Goal: Task Accomplishment & Management: Use online tool/utility

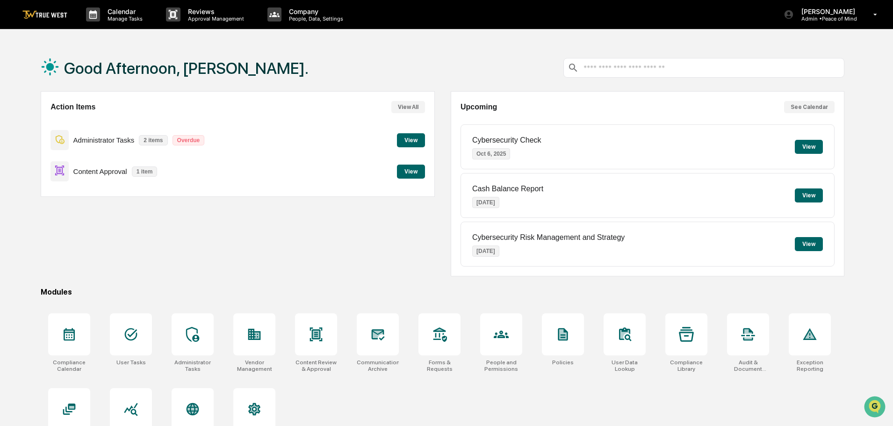
click at [411, 169] on button "View" at bounding box center [411, 172] width 28 height 14
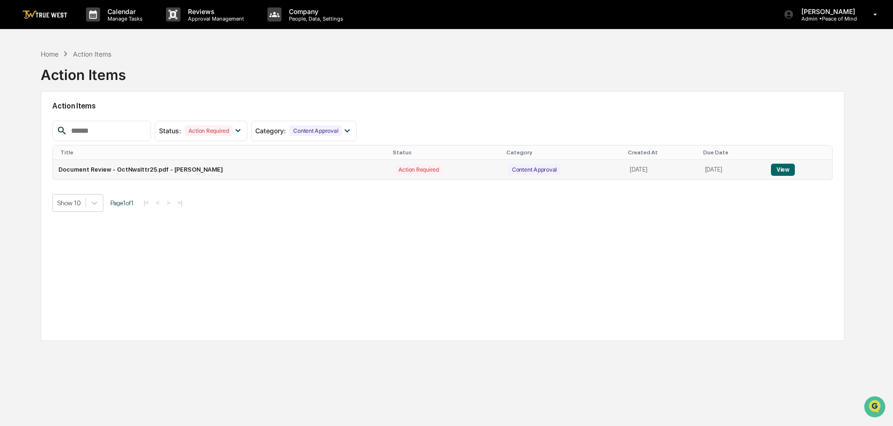
click at [780, 169] on button "View" at bounding box center [783, 170] width 24 height 12
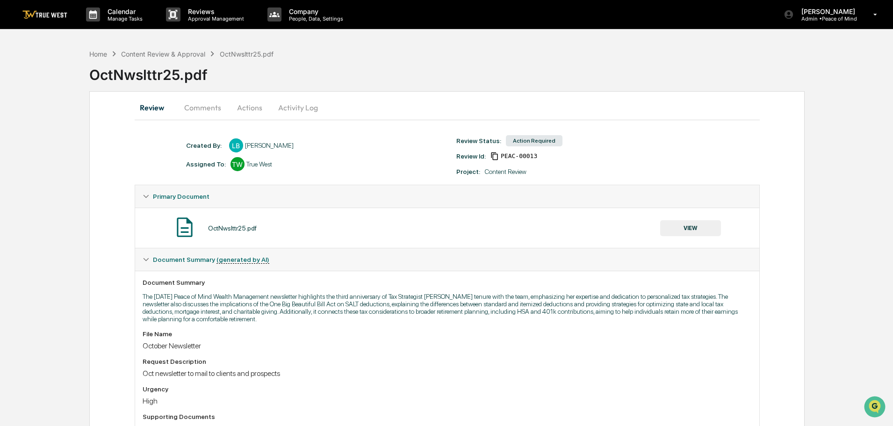
click at [696, 227] on button "VIEW" at bounding box center [690, 228] width 61 height 16
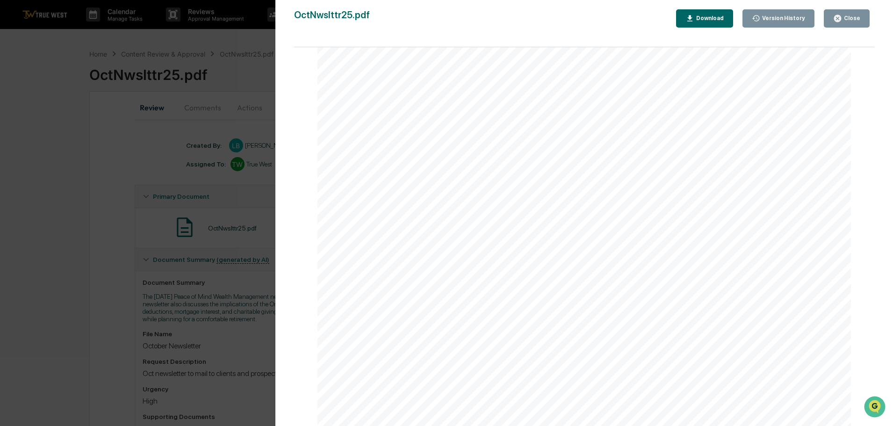
scroll to position [2499, 0]
click at [851, 17] on div "Close" at bounding box center [851, 18] width 18 height 7
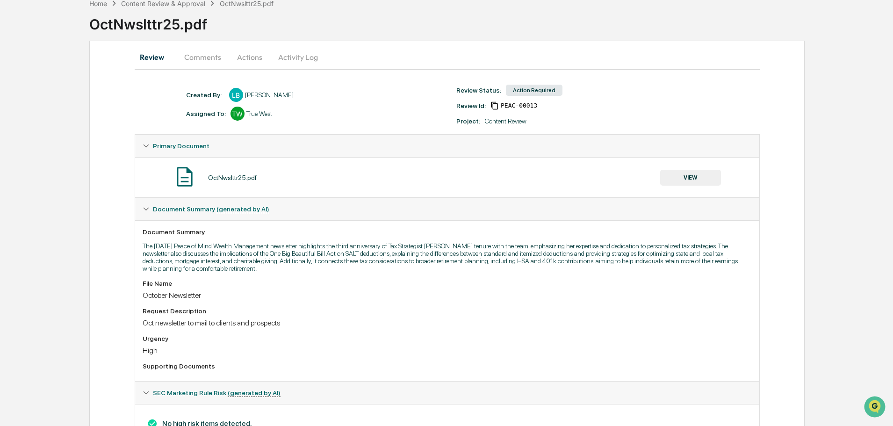
scroll to position [0, 0]
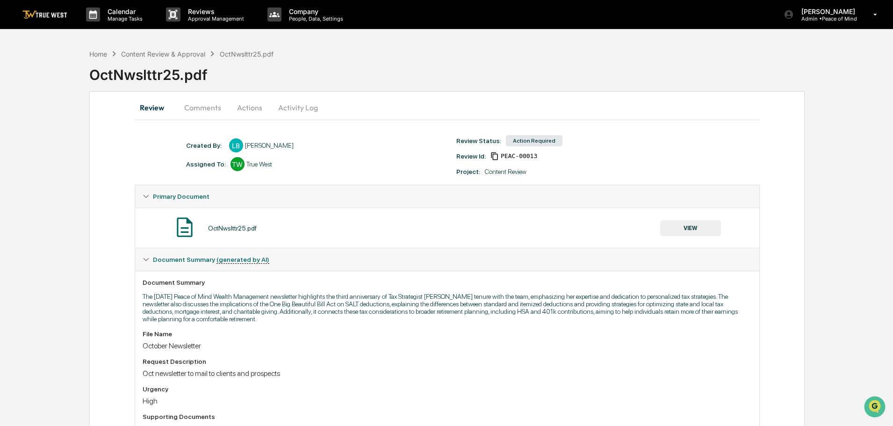
click at [247, 107] on button "Actions" at bounding box center [250, 107] width 42 height 22
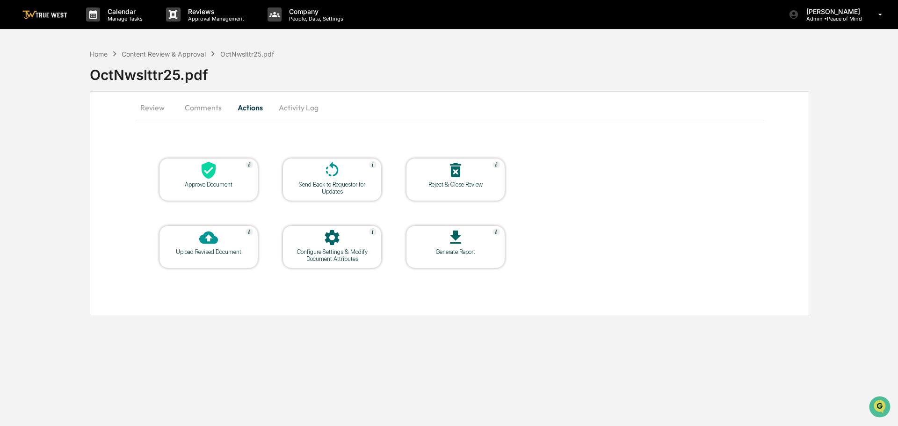
click at [209, 174] on icon at bounding box center [209, 170] width 14 height 17
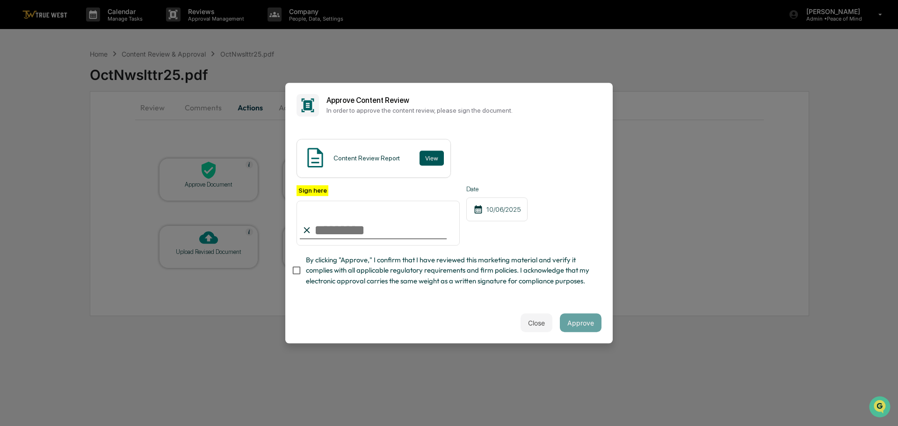
click at [430, 151] on button "View" at bounding box center [432, 158] width 24 height 15
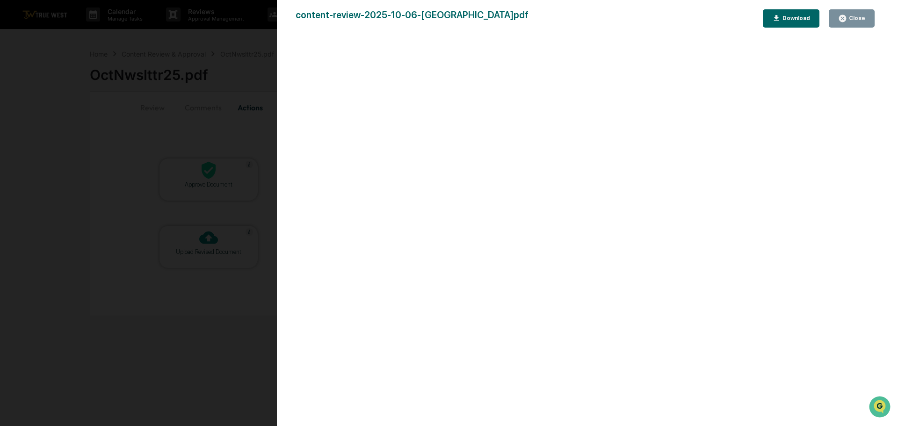
click at [246, 30] on div "Version History 10/06/2025, 08:24 PM Tammy Steffen content-review-2025-10-06-La…" at bounding box center [449, 213] width 898 height 426
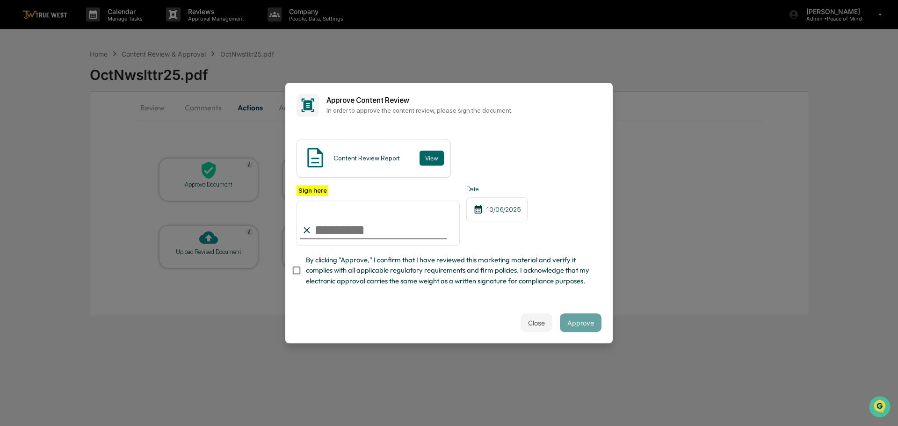
click at [352, 218] on input "Sign here" at bounding box center [378, 223] width 163 height 45
type input "**********"
click at [570, 326] on button "Approve" at bounding box center [581, 322] width 42 height 19
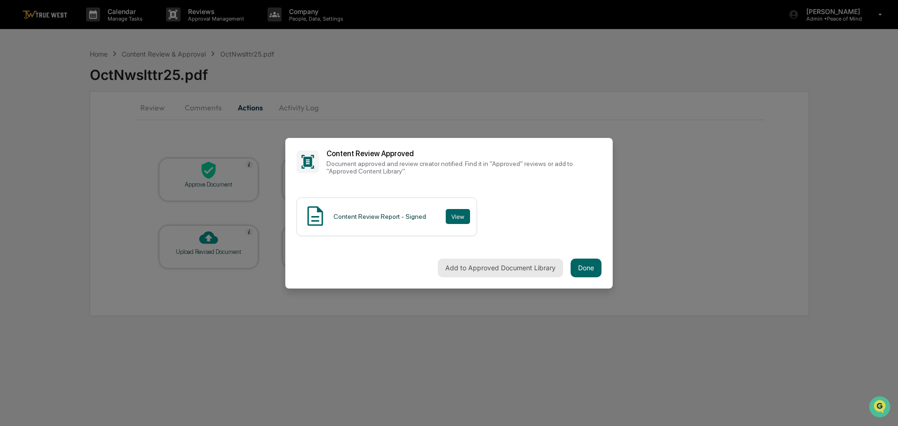
click at [491, 266] on button "Add to Approved Document Library" at bounding box center [500, 268] width 125 height 19
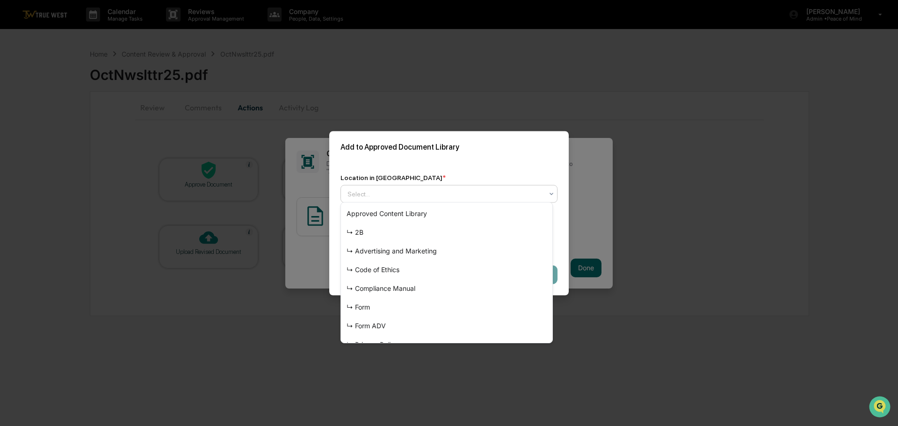
click at [428, 189] on div at bounding box center [446, 193] width 196 height 9
click at [407, 248] on div "↳ Advertising and Marketing" at bounding box center [446, 251] width 211 height 19
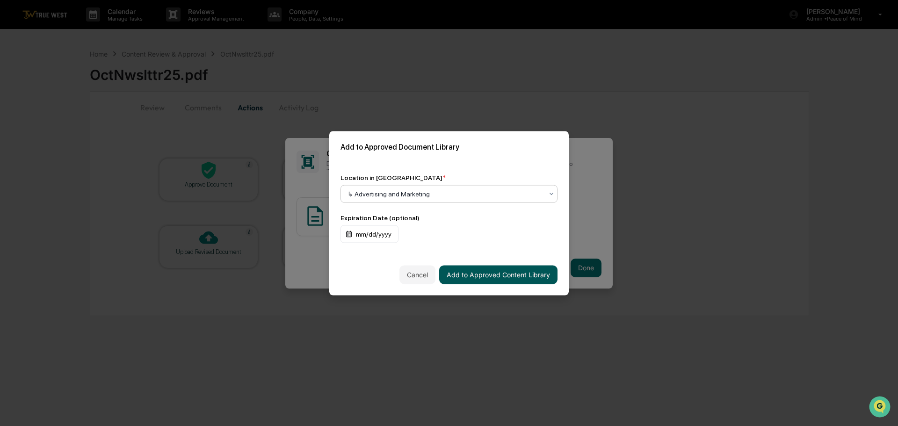
click at [479, 274] on button "Add to Approved Content Library" at bounding box center [498, 274] width 118 height 19
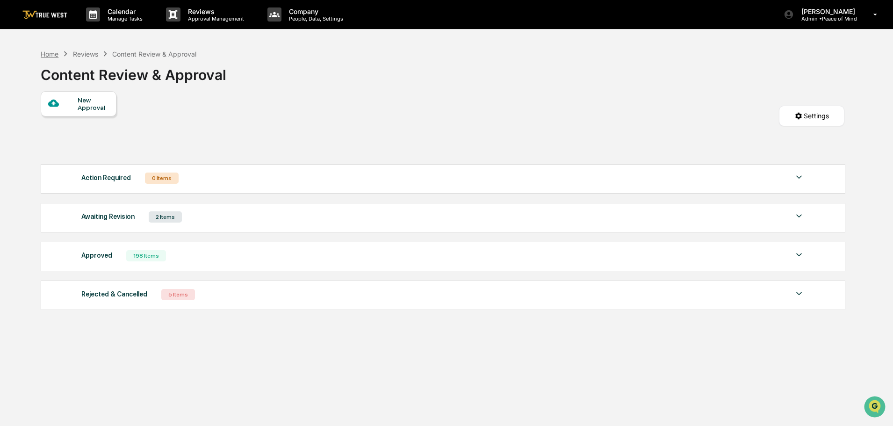
click at [52, 54] on div "Home" at bounding box center [50, 54] width 18 height 8
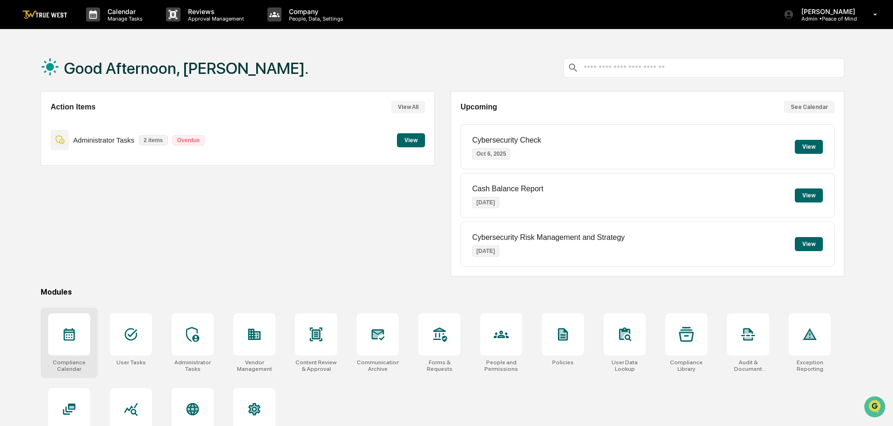
click at [69, 330] on icon at bounding box center [69, 334] width 11 height 13
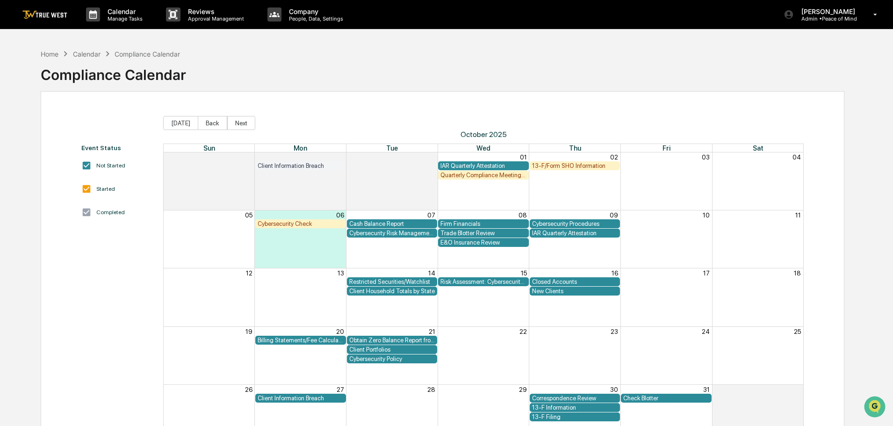
click at [290, 225] on div "Cybersecurity Check" at bounding box center [301, 223] width 86 height 7
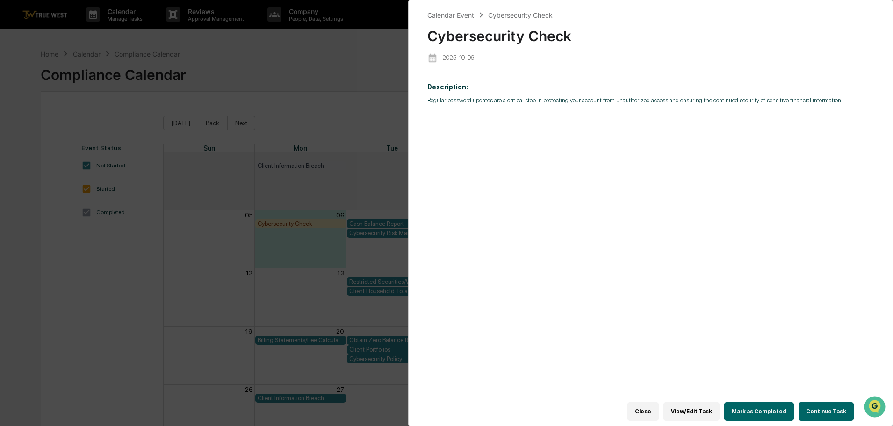
click at [328, 67] on div "Calendar Event Cybersecurity Check Cybersecurity Check 2025-10-06 Description: …" at bounding box center [446, 213] width 893 height 426
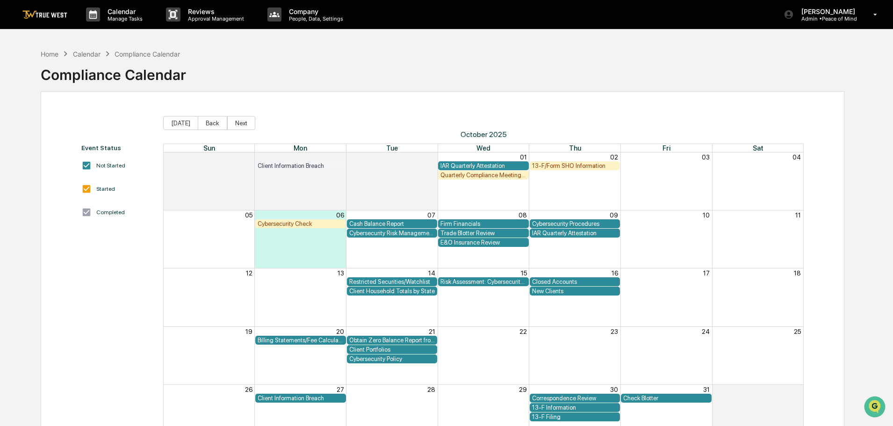
click at [363, 232] on div "Cybersecurity Risk Management and Strategy" at bounding box center [392, 233] width 86 height 7
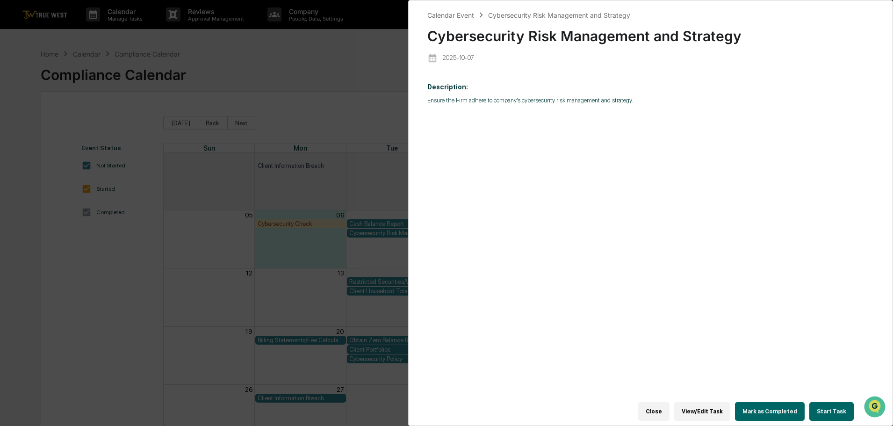
click at [833, 404] on button "Start Task" at bounding box center [832, 411] width 44 height 19
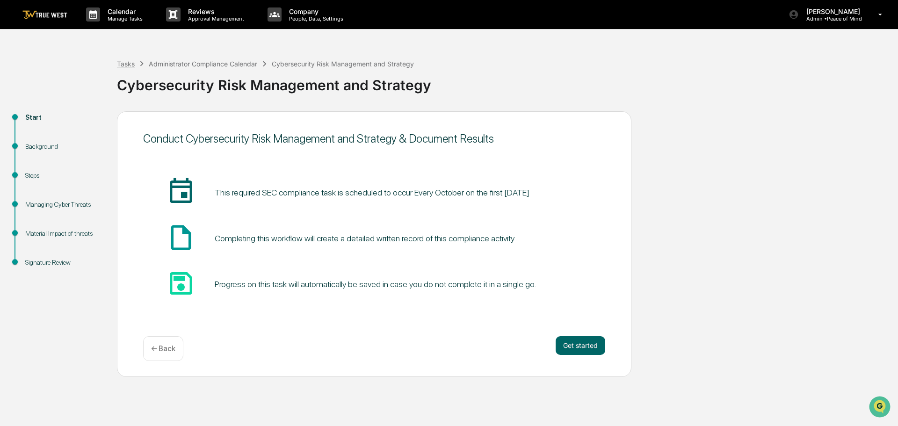
click at [125, 64] on div "Tasks" at bounding box center [126, 64] width 18 height 8
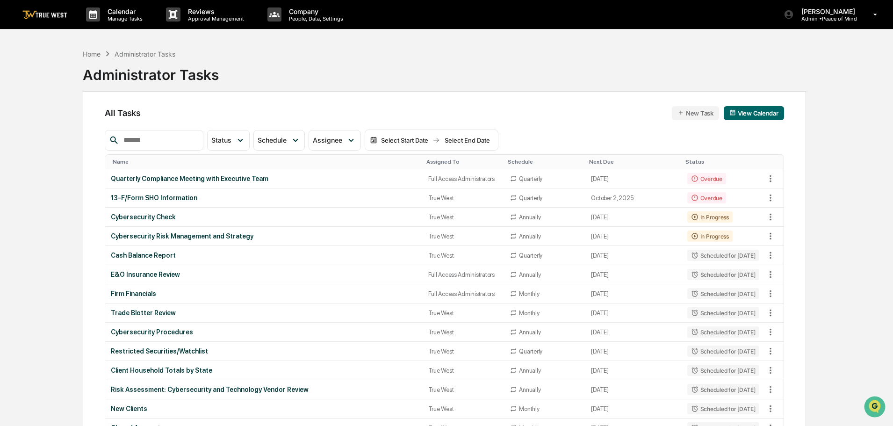
click at [50, 16] on img at bounding box center [44, 14] width 45 height 9
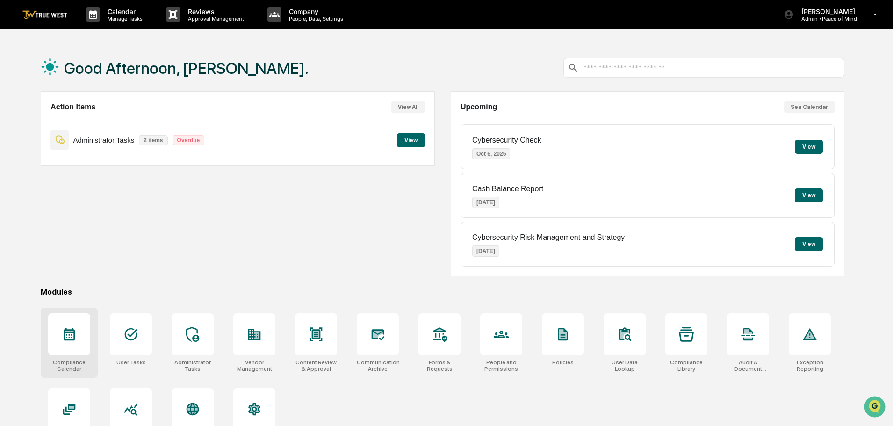
click at [71, 336] on icon at bounding box center [69, 334] width 15 height 15
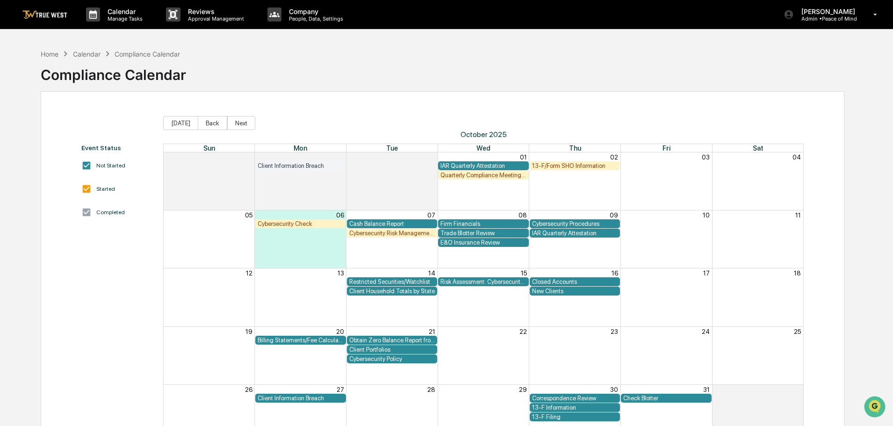
click at [603, 223] on div "Cybersecurity Procedures" at bounding box center [575, 223] width 86 height 7
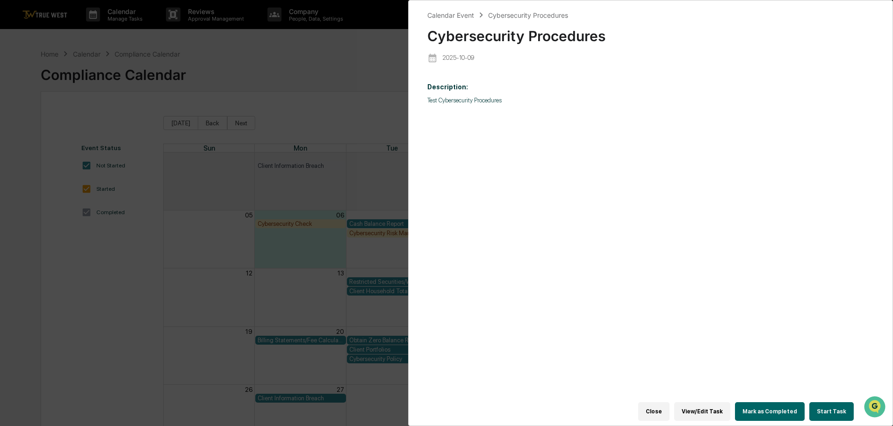
click at [825, 407] on button "Start Task" at bounding box center [832, 411] width 44 height 19
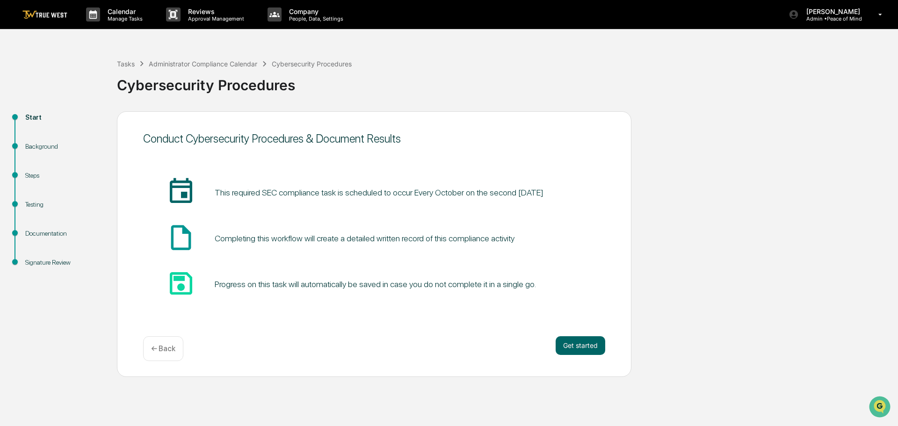
click at [47, 14] on img at bounding box center [44, 14] width 45 height 9
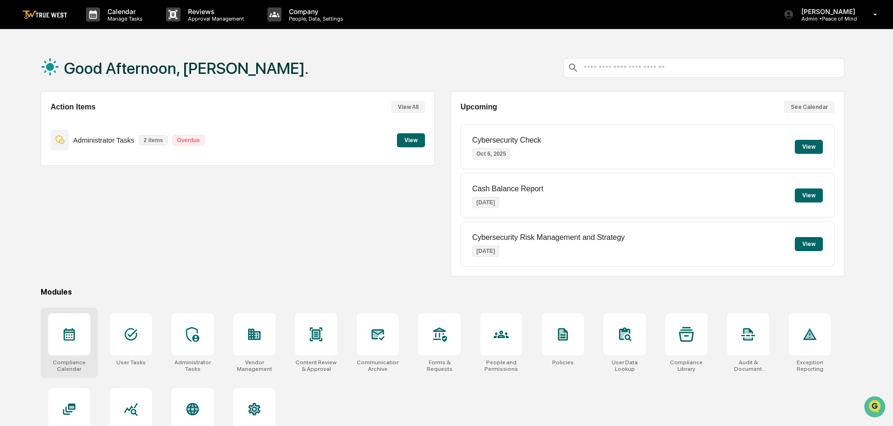
click at [70, 339] on icon at bounding box center [69, 334] width 15 height 15
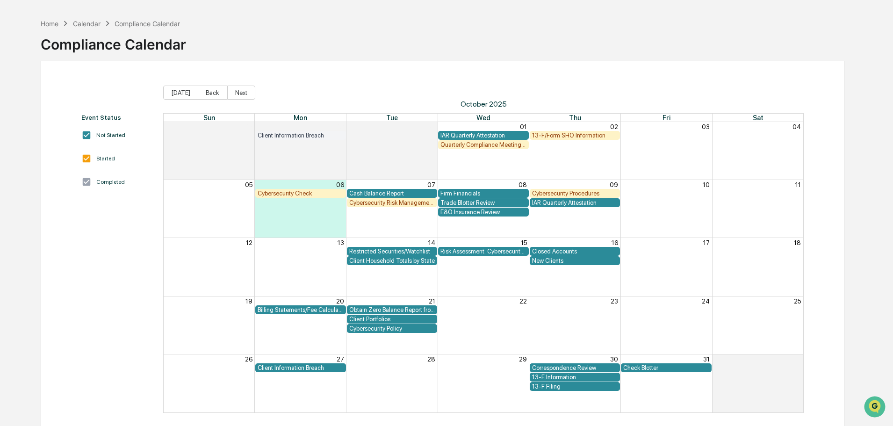
scroll to position [44, 0]
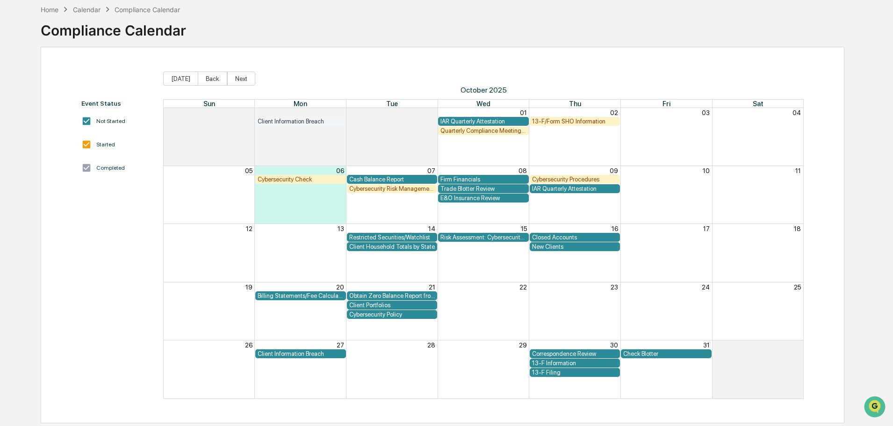
click at [277, 181] on div "Cybersecurity Check" at bounding box center [301, 179] width 86 height 7
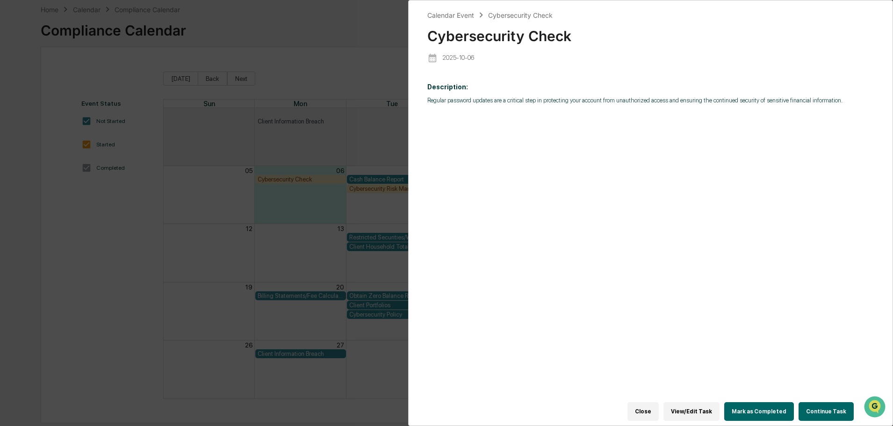
drag, startPoint x: 370, startPoint y: 18, endPoint x: 351, endPoint y: 85, distance: 69.0
click at [368, 21] on div "Calendar Event Cybersecurity Check Cybersecurity Check 2025-10-06 Description: …" at bounding box center [446, 213] width 893 height 426
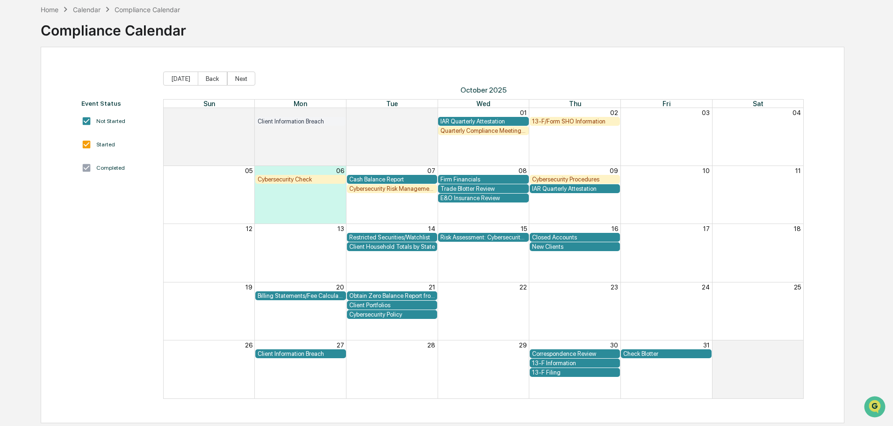
click at [286, 179] on div "Cybersecurity Check" at bounding box center [301, 179] width 86 height 7
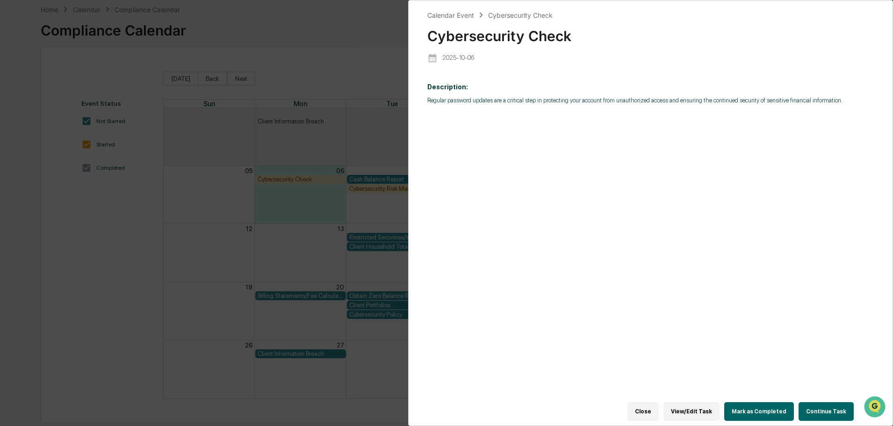
click at [824, 404] on button "Continue Task" at bounding box center [826, 411] width 55 height 19
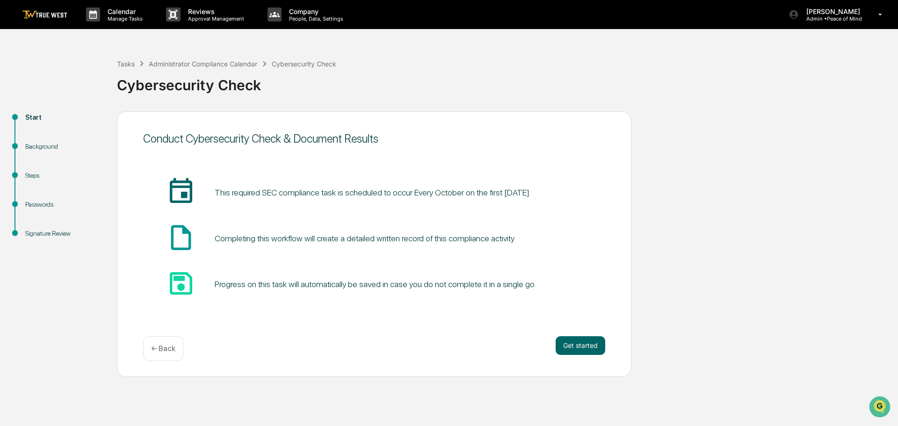
click at [49, 16] on img at bounding box center [44, 14] width 45 height 9
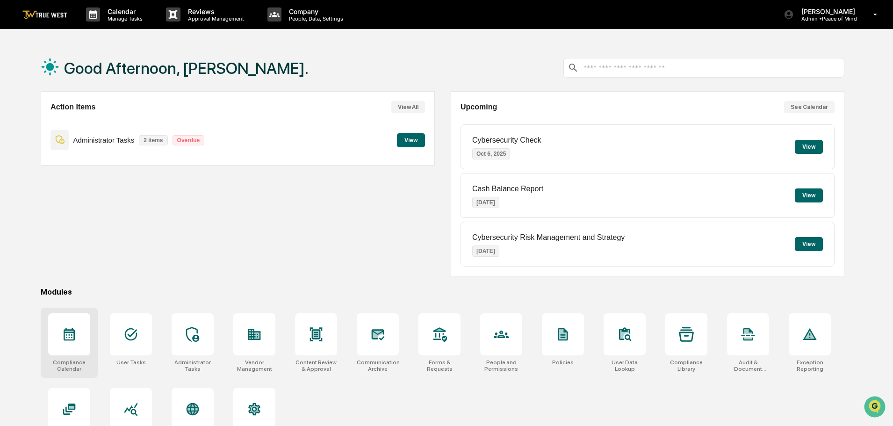
click at [66, 327] on icon at bounding box center [69, 334] width 15 height 15
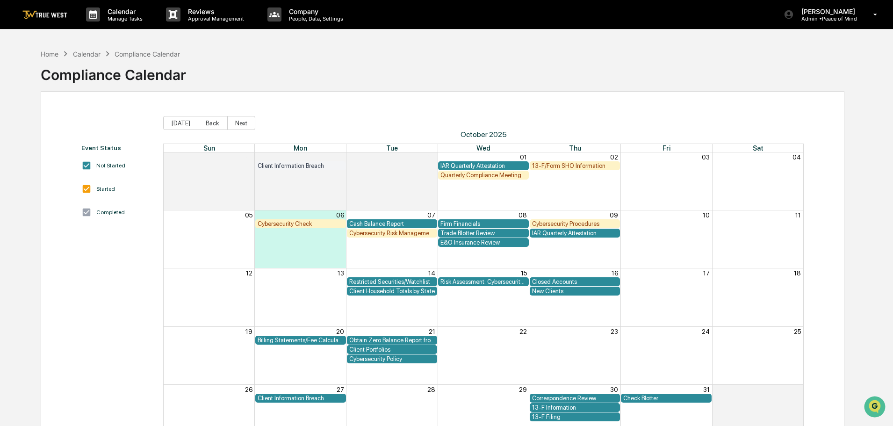
click at [375, 232] on div "Cybersecurity Risk Management and Strategy" at bounding box center [392, 233] width 86 height 7
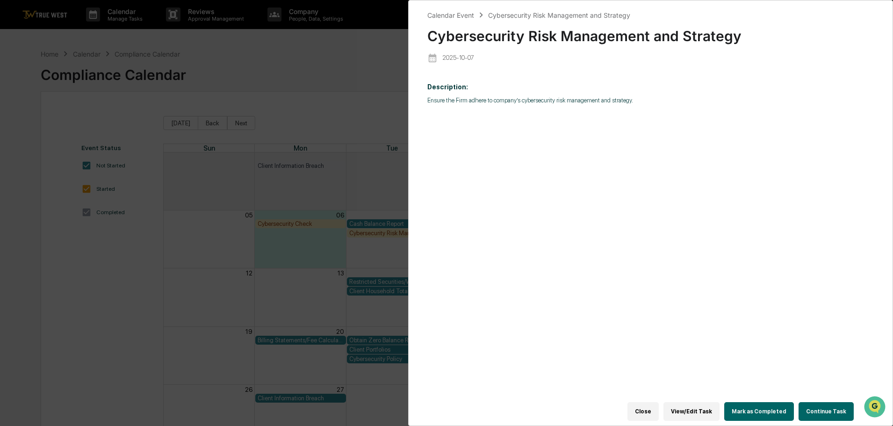
click at [828, 407] on button "Continue Task" at bounding box center [826, 411] width 55 height 19
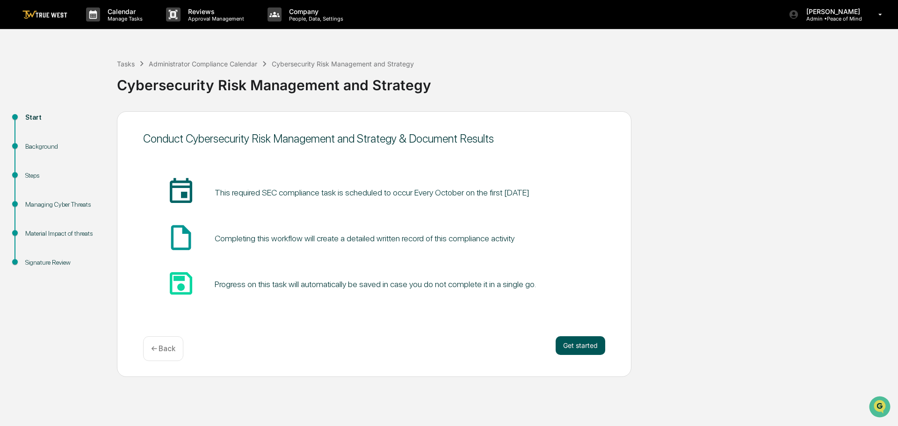
click at [580, 346] on button "Get started" at bounding box center [581, 345] width 50 height 19
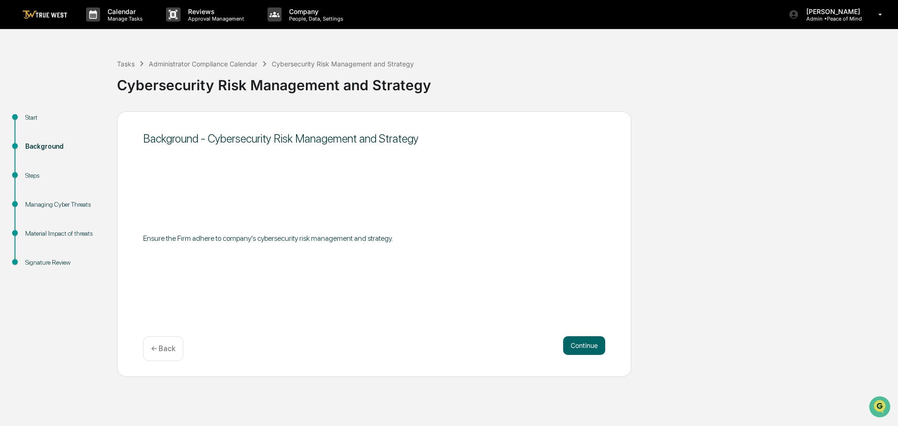
click at [580, 346] on button "Continue" at bounding box center [584, 345] width 42 height 19
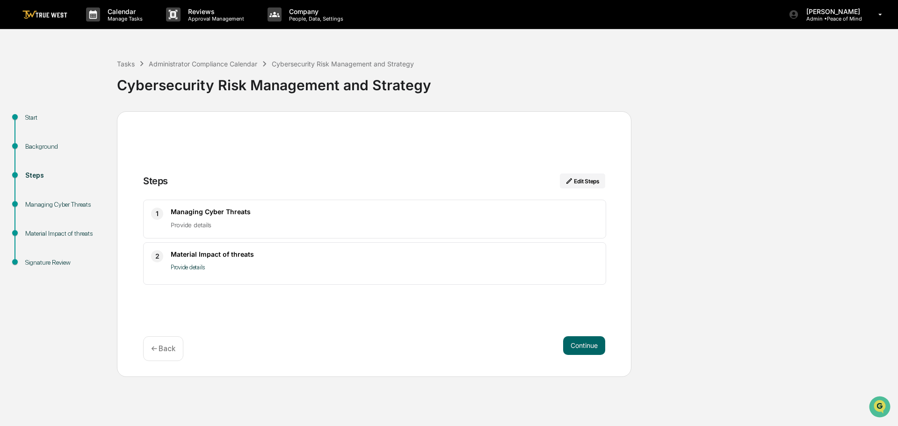
click at [580, 346] on button "Continue" at bounding box center [584, 345] width 42 height 19
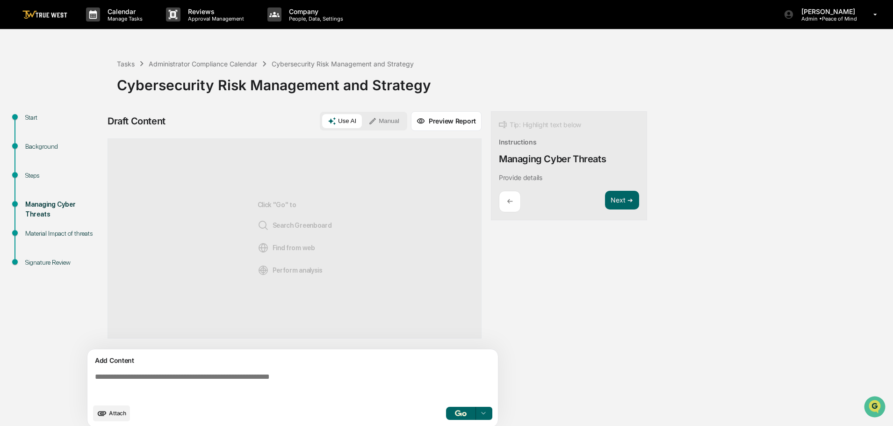
scroll to position [7, 0]
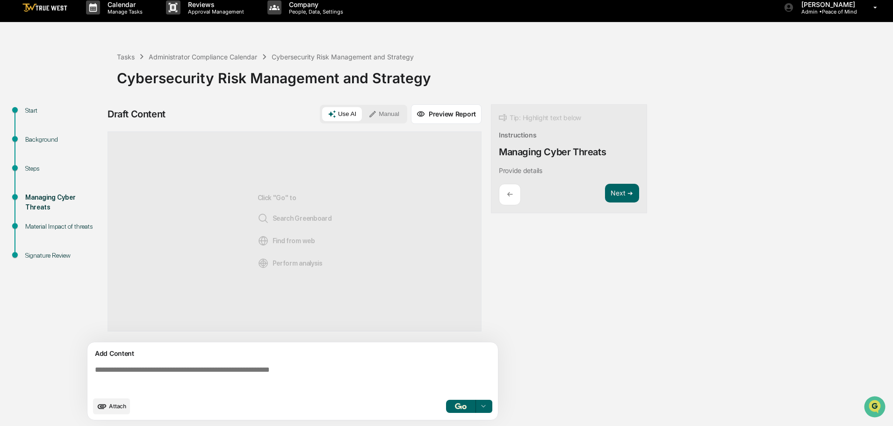
click at [37, 6] on img at bounding box center [44, 7] width 45 height 9
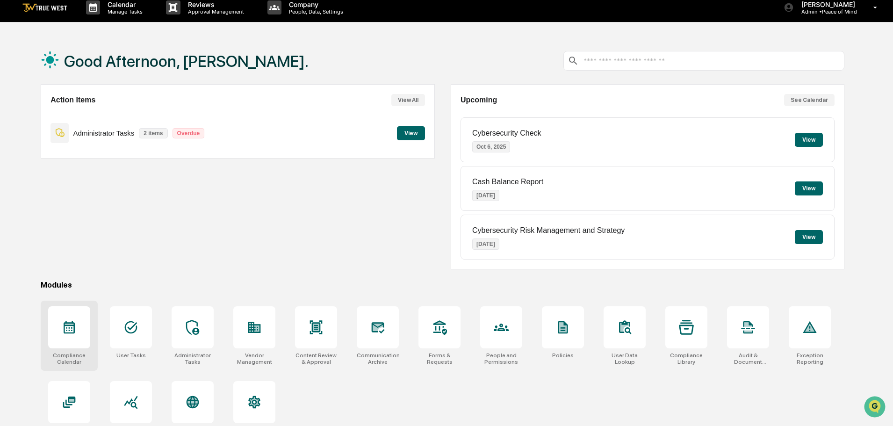
click at [70, 327] on icon at bounding box center [69, 327] width 11 height 13
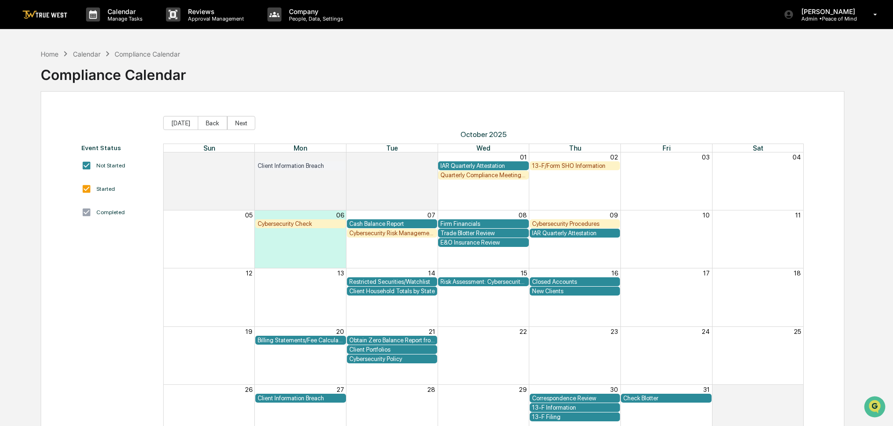
click at [551, 225] on div "Cybersecurity Procedures" at bounding box center [575, 223] width 86 height 7
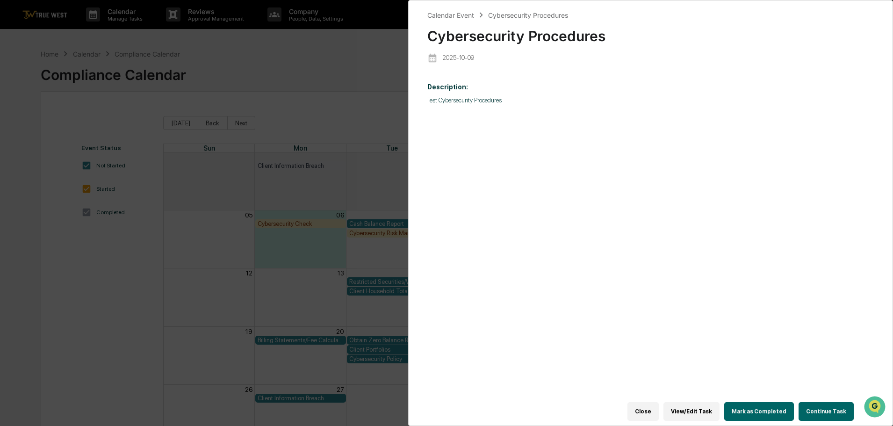
click at [825, 406] on button "Continue Task" at bounding box center [826, 411] width 55 height 19
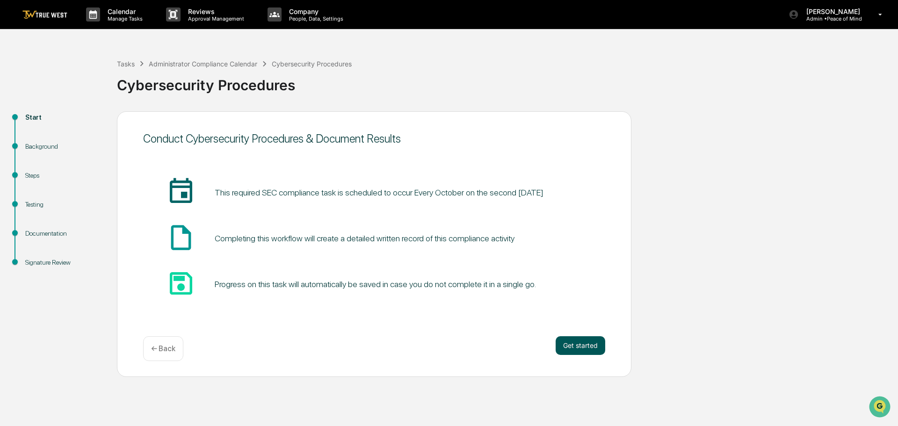
click at [573, 343] on button "Get started" at bounding box center [581, 345] width 50 height 19
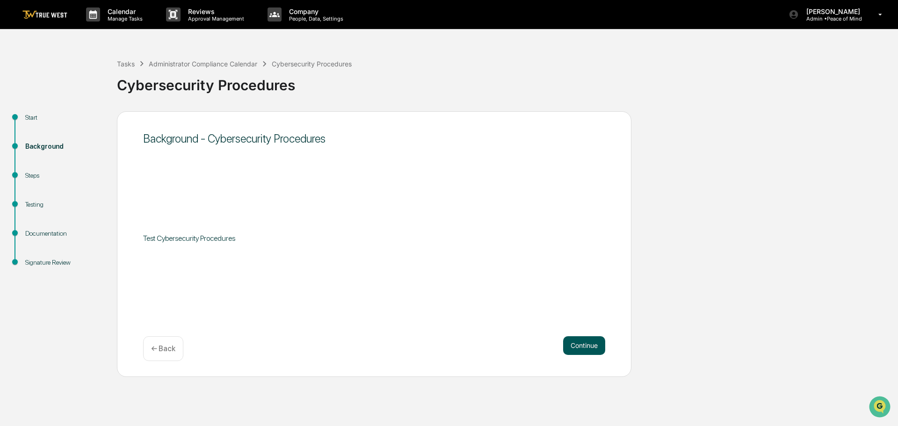
click at [574, 344] on button "Continue" at bounding box center [584, 345] width 42 height 19
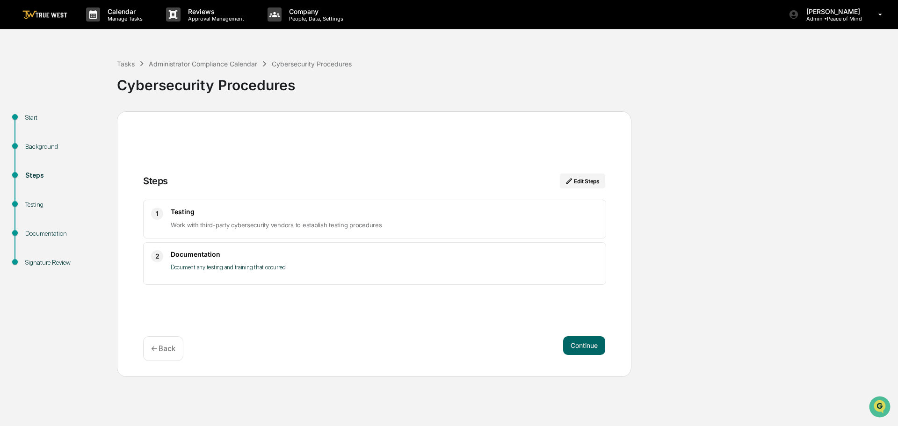
click at [41, 15] on img at bounding box center [44, 14] width 45 height 9
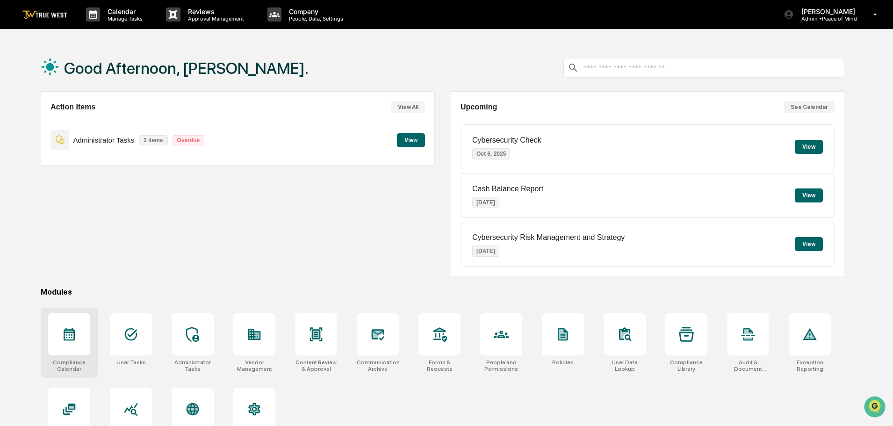
click at [67, 339] on icon at bounding box center [69, 334] width 15 height 15
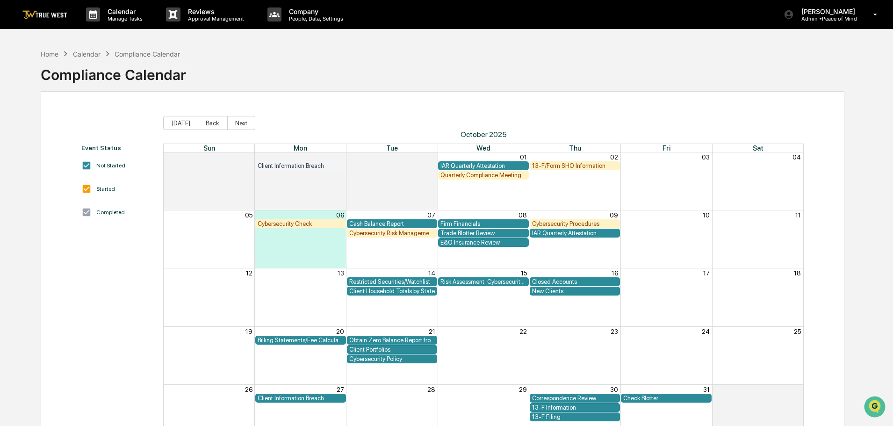
scroll to position [44, 0]
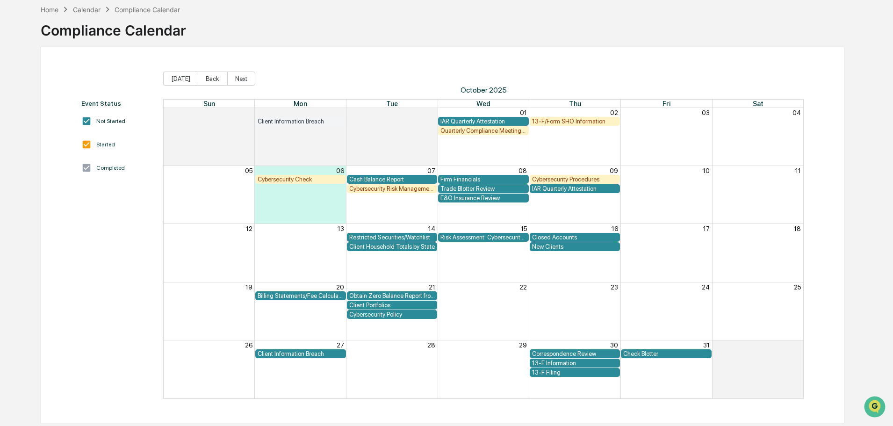
click at [373, 314] on div "Cybersecurity Policy" at bounding box center [392, 314] width 86 height 7
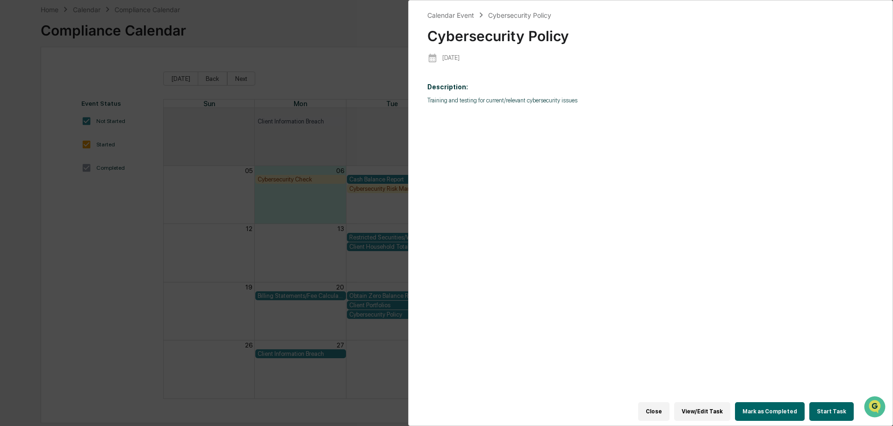
click at [322, 31] on div "Calendar Event Cybersecurity Policy Cybersecurity Policy [DATE] Description: Tr…" at bounding box center [446, 213] width 893 height 426
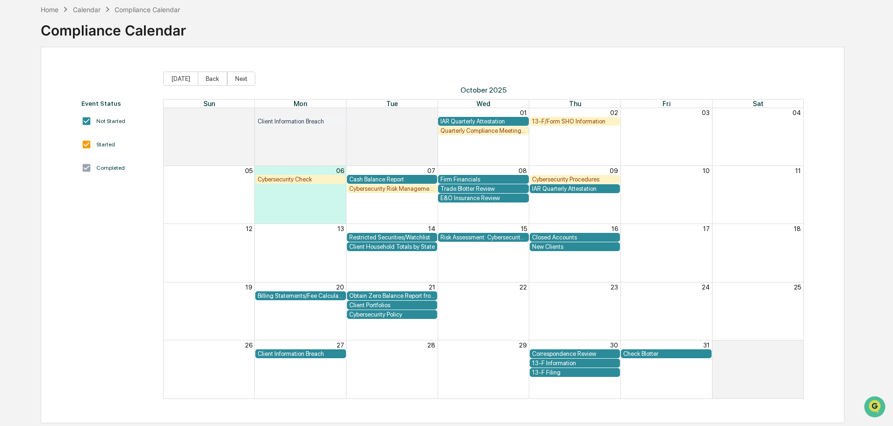
click at [391, 316] on div "Cybersecurity Policy" at bounding box center [392, 314] width 86 height 7
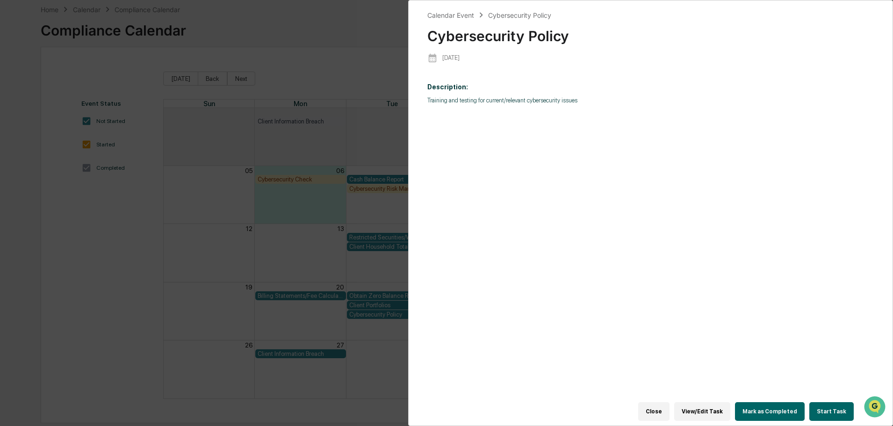
click at [328, 27] on div "Calendar Event Cybersecurity Policy Cybersecurity Policy [DATE] Description: Tr…" at bounding box center [446, 213] width 893 height 426
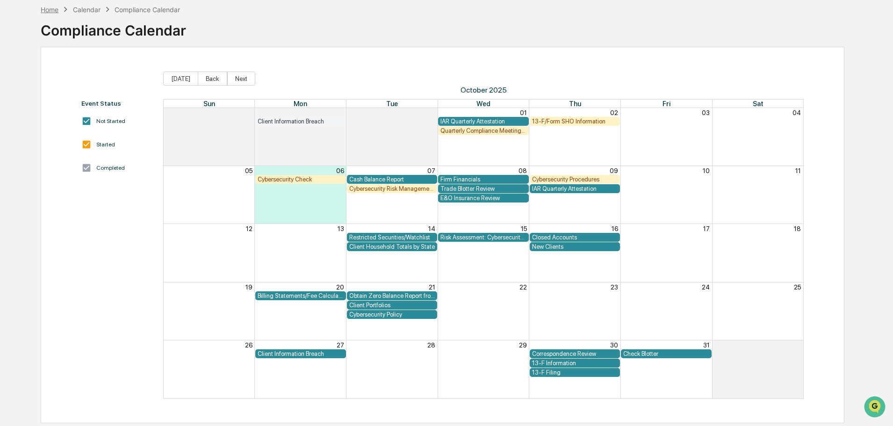
click at [49, 10] on div "Home" at bounding box center [50, 10] width 18 height 8
